Goal: Transaction & Acquisition: Download file/media

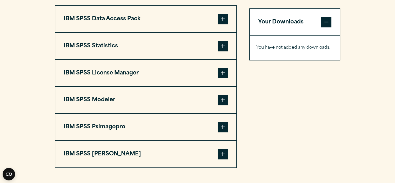
scroll to position [414, 0]
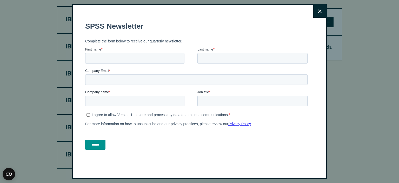
click at [318, 12] on icon at bounding box center [320, 11] width 4 height 4
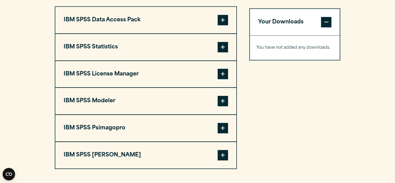
click at [223, 45] on span at bounding box center [223, 47] width 10 height 10
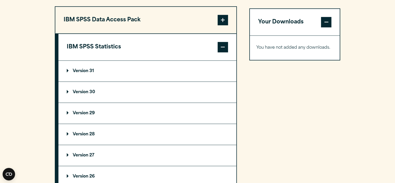
click at [91, 90] on p "Version 30" at bounding box center [81, 92] width 28 height 4
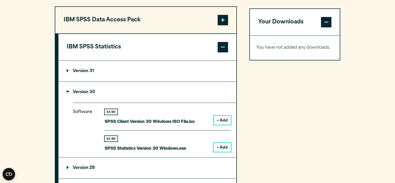
click at [221, 145] on button "+ Add" at bounding box center [222, 147] width 17 height 9
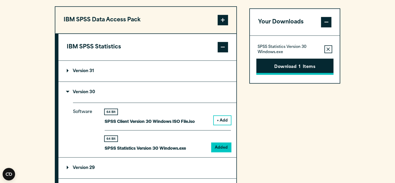
click at [305, 69] on button "Download 1 Items" at bounding box center [294, 66] width 77 height 16
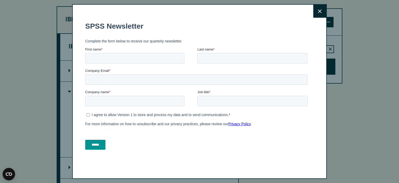
click at [318, 11] on icon at bounding box center [320, 11] width 4 height 4
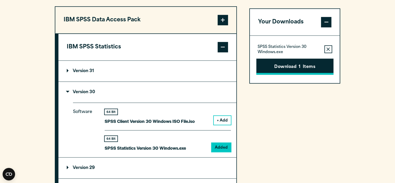
click at [294, 66] on button "Download 1 Items" at bounding box center [294, 66] width 77 height 16
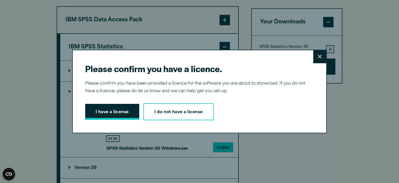
click at [116, 113] on button "I have a license" at bounding box center [112, 112] width 54 height 16
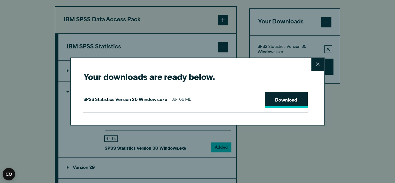
click at [287, 99] on link "Download" at bounding box center [286, 100] width 43 height 16
click at [318, 65] on icon at bounding box center [318, 64] width 4 height 4
